Goal: Transaction & Acquisition: Purchase product/service

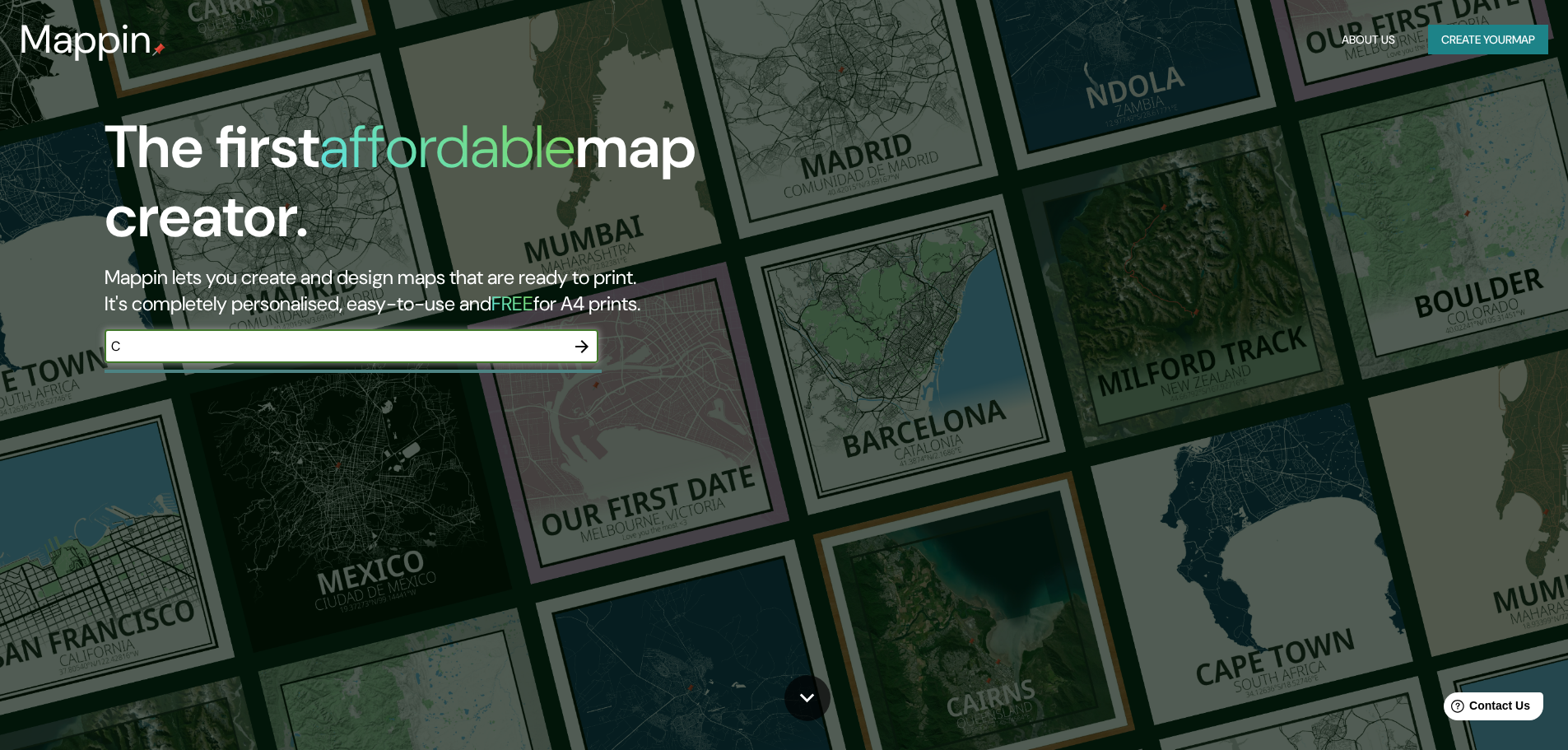
type input "C"
click at [587, 345] on icon "button" at bounding box center [582, 346] width 14 height 13
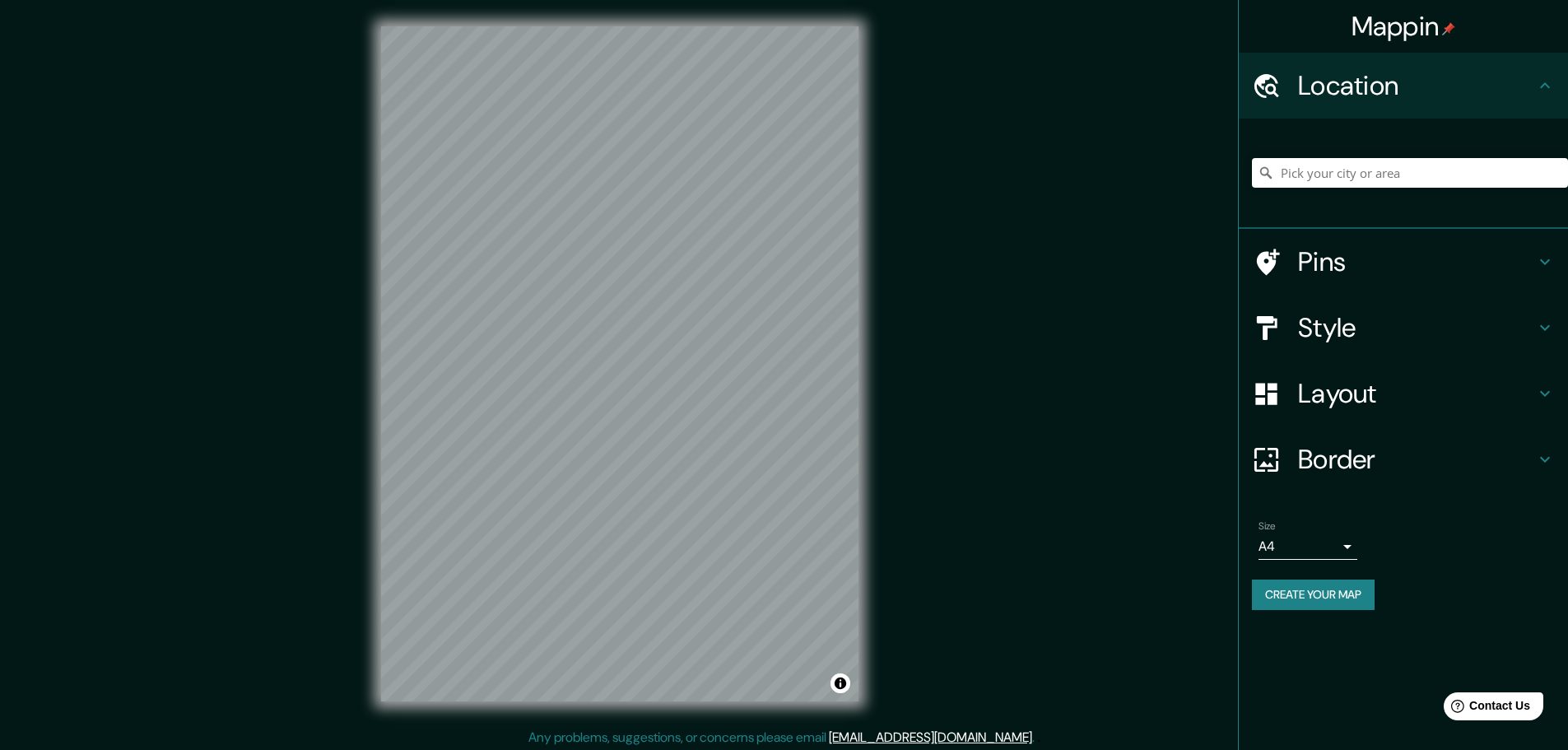
click at [1345, 396] on h4 "Layout" at bounding box center [1417, 393] width 237 height 33
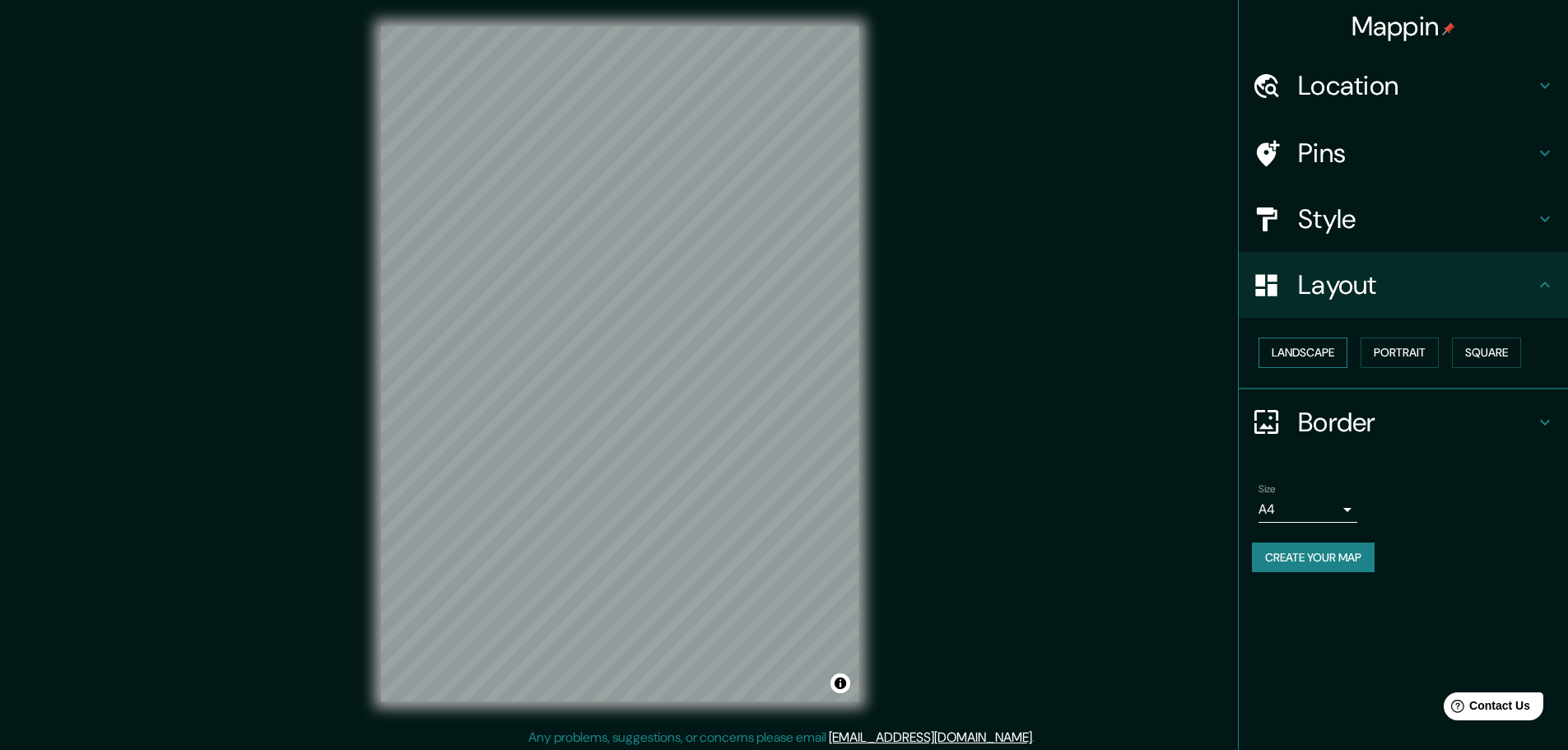
drag, startPoint x: 1324, startPoint y: 345, endPoint x: 1313, endPoint y: 347, distance: 11.2
click at [1323, 345] on button "Landscape" at bounding box center [1303, 353] width 89 height 31
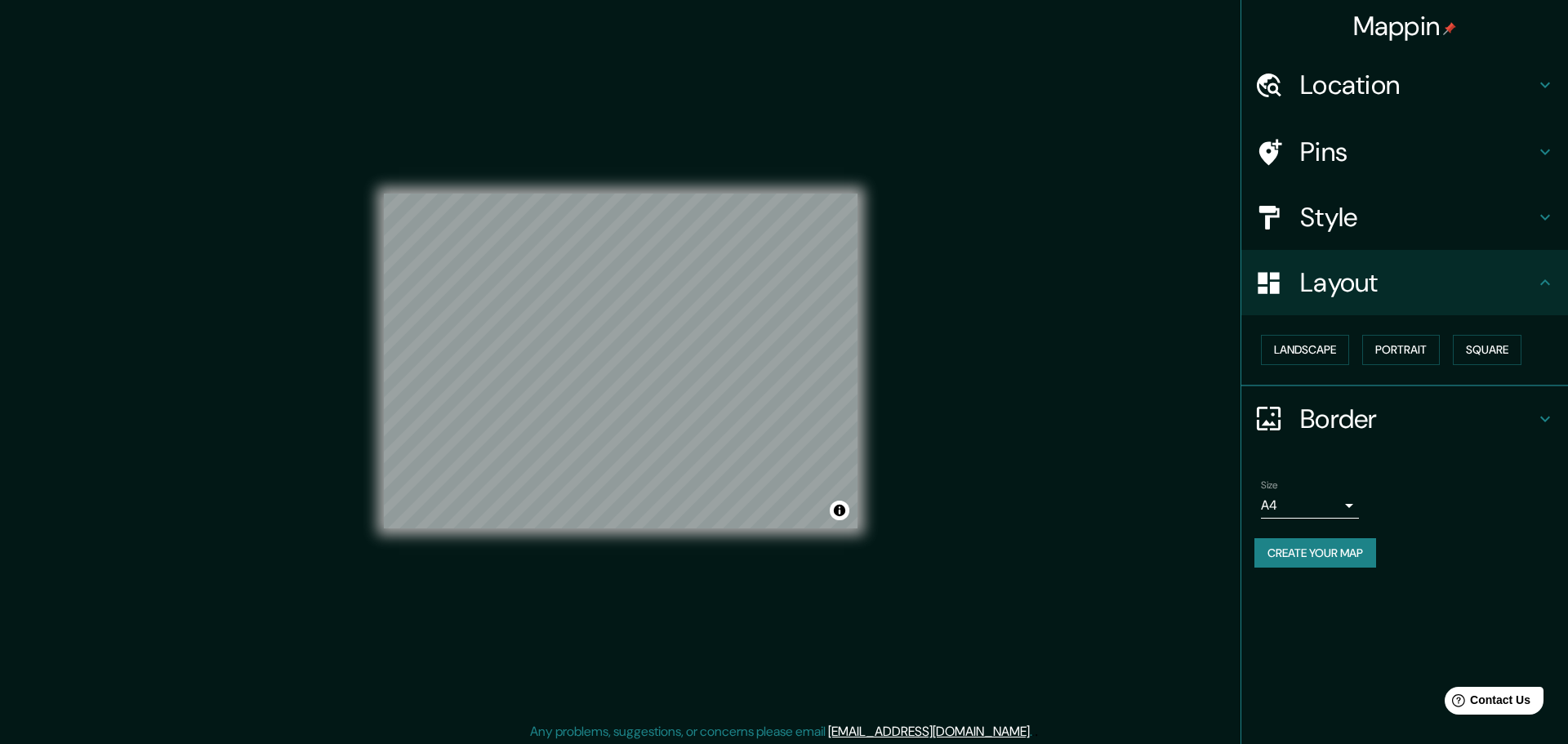
click at [1273, 506] on body "Mappin Location Pins Style Layout Landscape Portrait Square Border Choose a bor…" at bounding box center [784, 372] width 1568 height 744
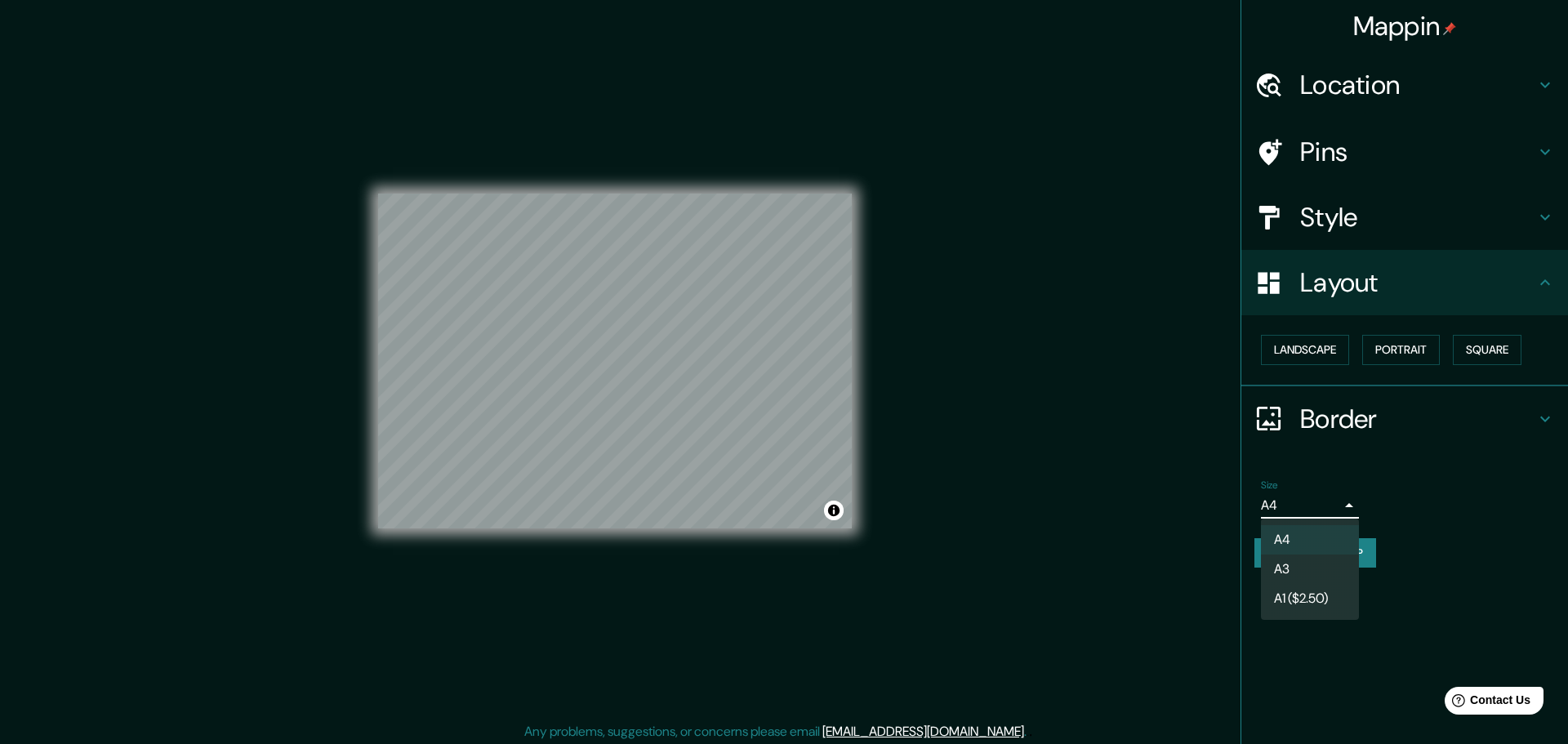
click at [1285, 564] on li "A3" at bounding box center [1310, 569] width 98 height 30
type input "a4"
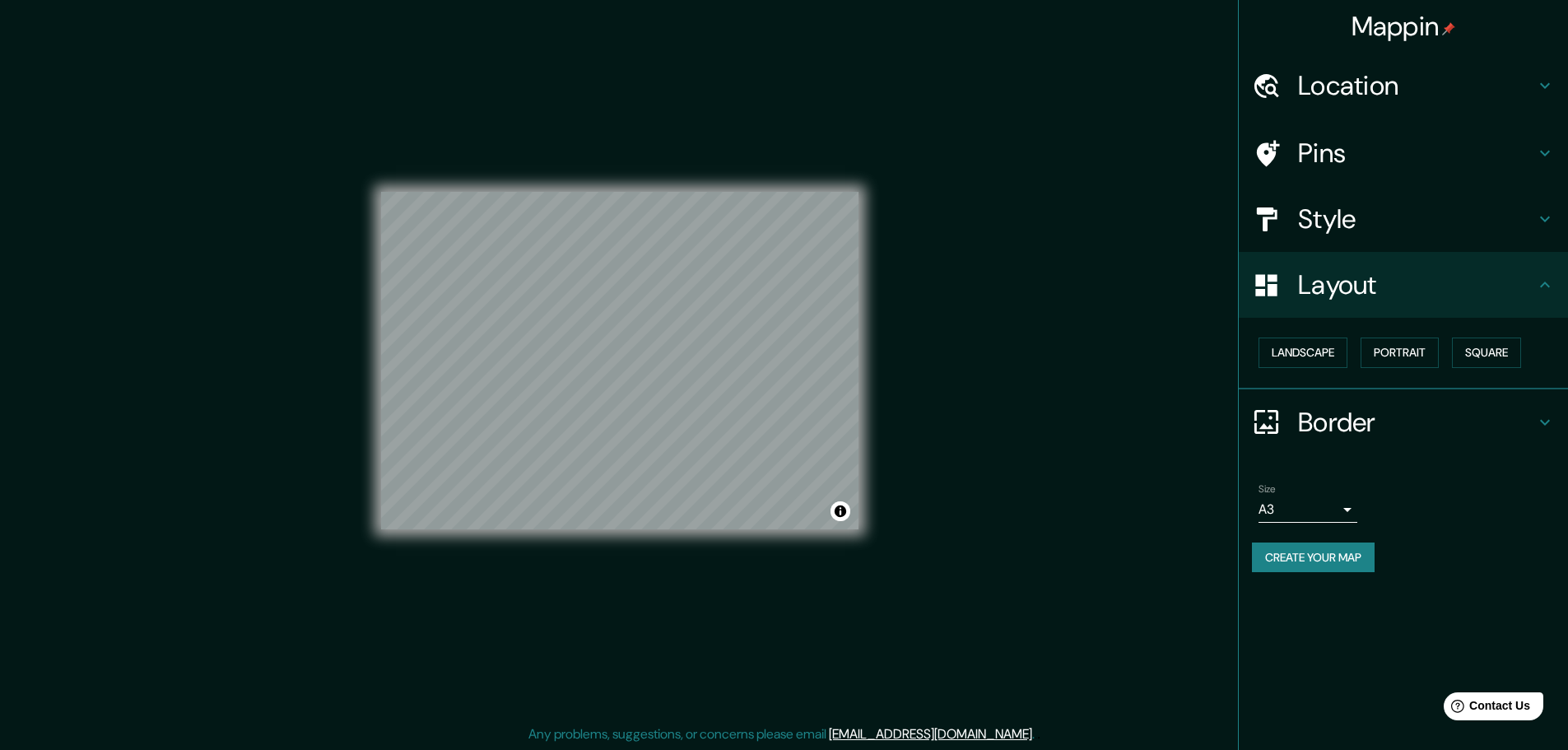
scroll to position [4, 0]
click at [1316, 560] on button "Create your map" at bounding box center [1312, 557] width 122 height 31
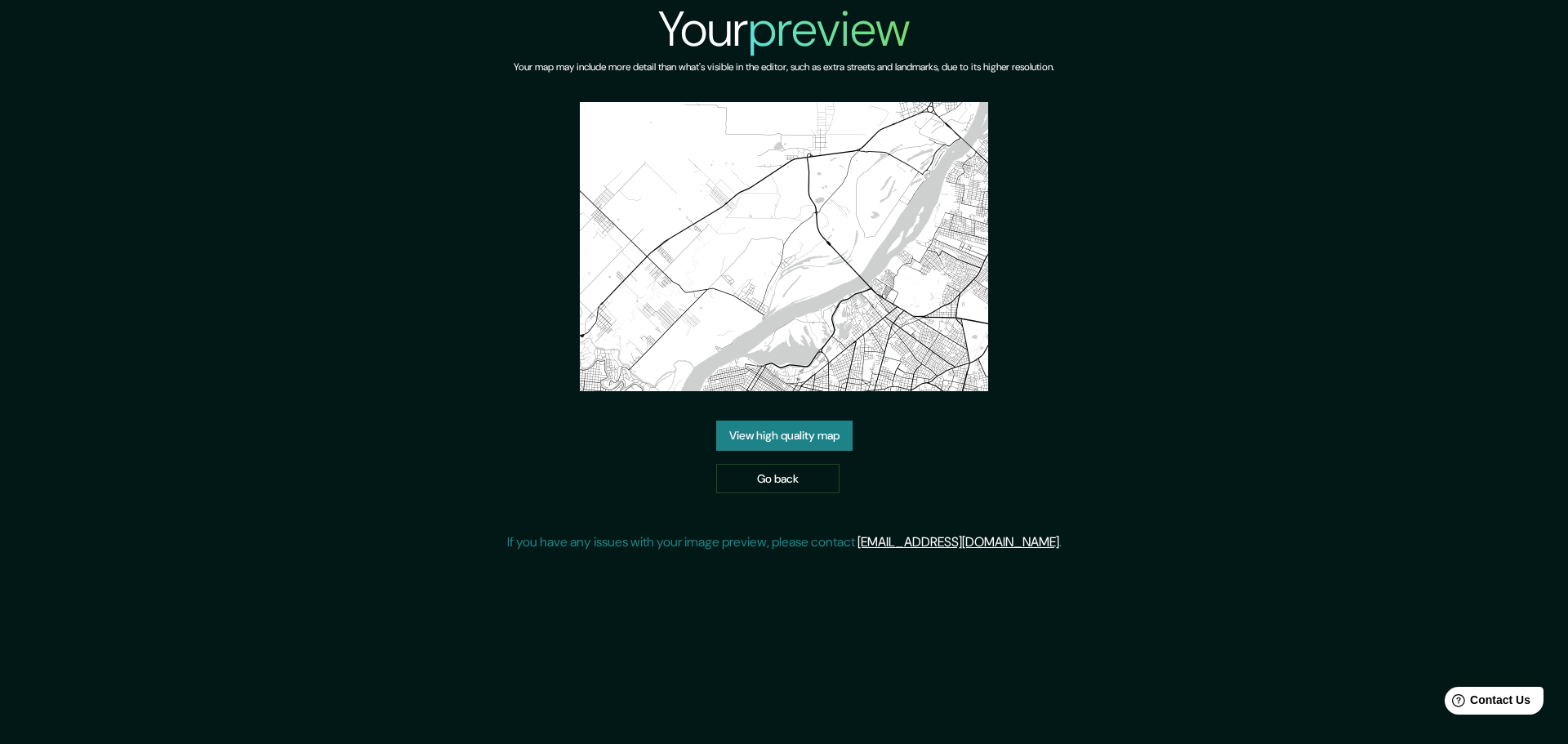
click at [770, 437] on link "View high quality map" at bounding box center [784, 436] width 137 height 31
